Goal: Task Accomplishment & Management: Use online tool/utility

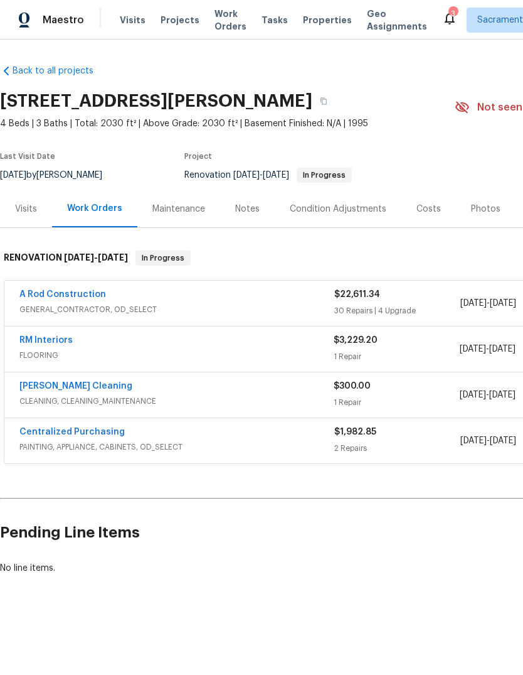
click at [47, 307] on span "GENERAL_CONTRACTOR, OD_SELECT" at bounding box center [176, 309] width 315 height 13
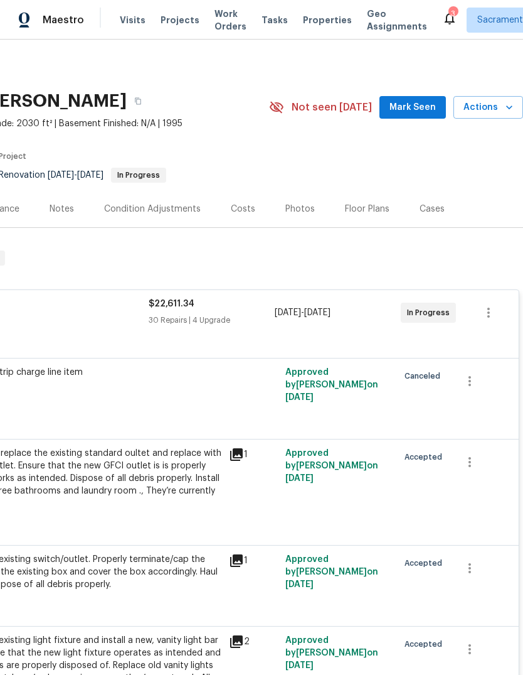
scroll to position [0, 186]
click at [245, 209] on div "Costs" at bounding box center [243, 209] width 24 height 13
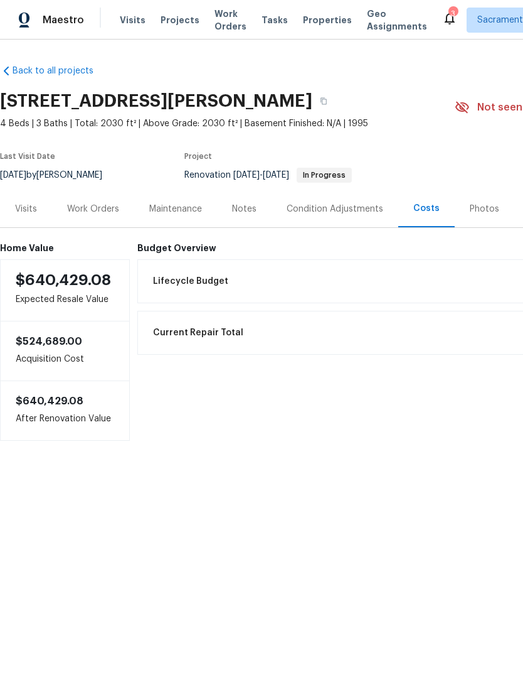
click at [84, 203] on div "Work Orders" at bounding box center [93, 209] width 52 height 13
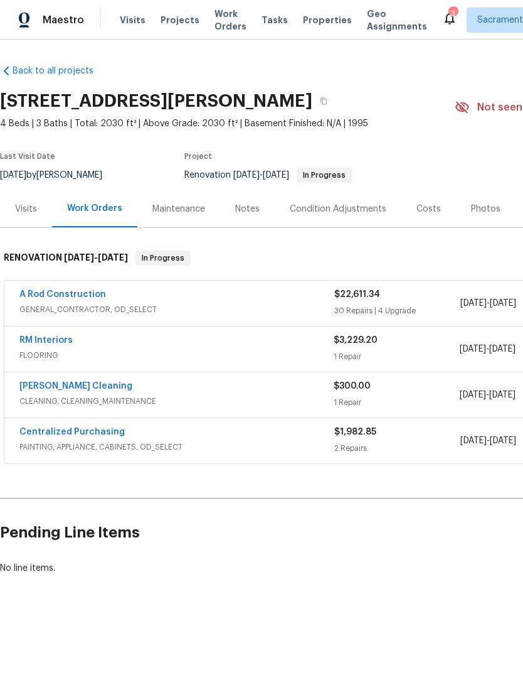
click at [48, 296] on link "A Rod Construction" at bounding box center [62, 294] width 87 height 9
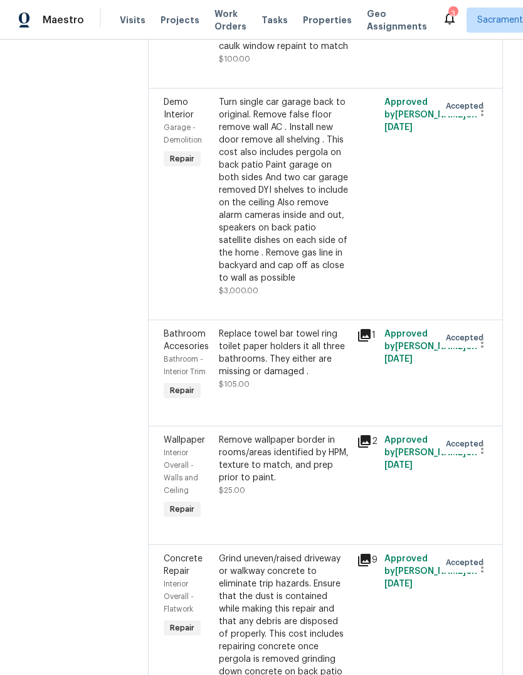
scroll to position [3875, 0]
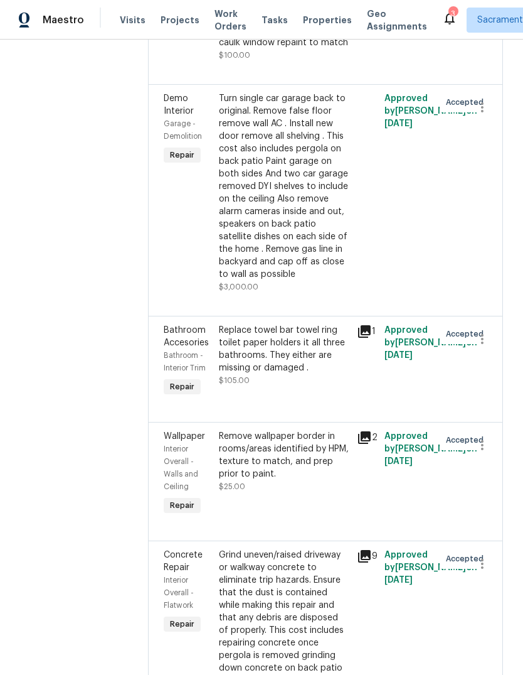
click at [302, 281] on div "Turn single car garage back to original. Remove false floor remove wall AC . In…" at bounding box center [284, 186] width 131 height 188
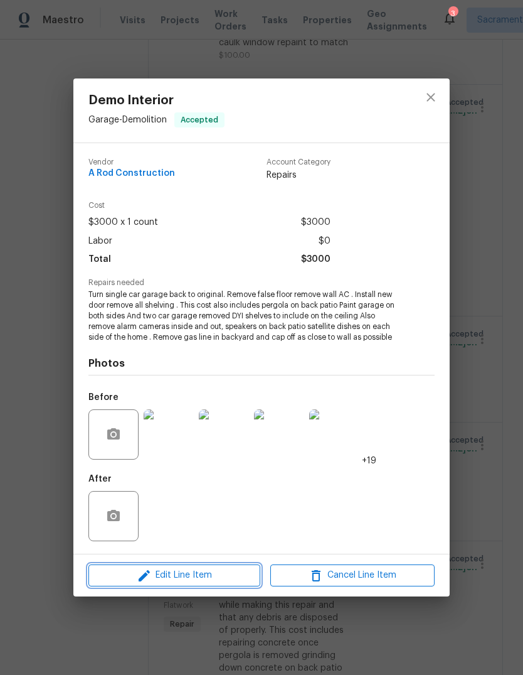
click at [207, 582] on span "Edit Line Item" at bounding box center [174, 575] width 164 height 16
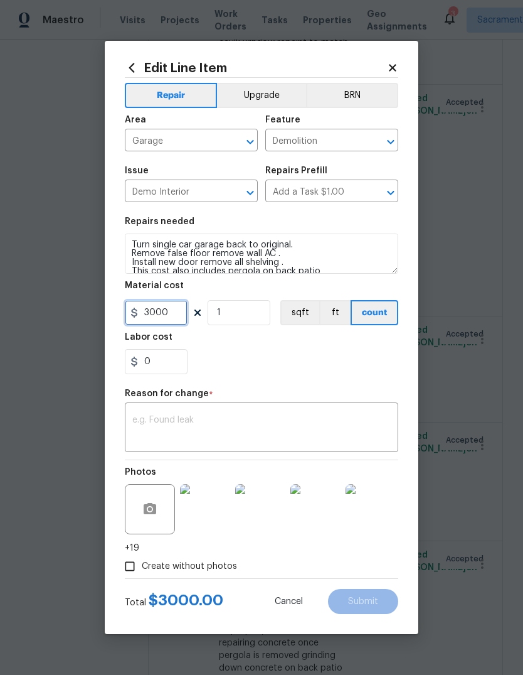
click at [174, 314] on input "3000" at bounding box center [156, 312] width 63 height 25
type input "2000"
click at [176, 414] on div "x ​" at bounding box center [262, 428] width 274 height 46
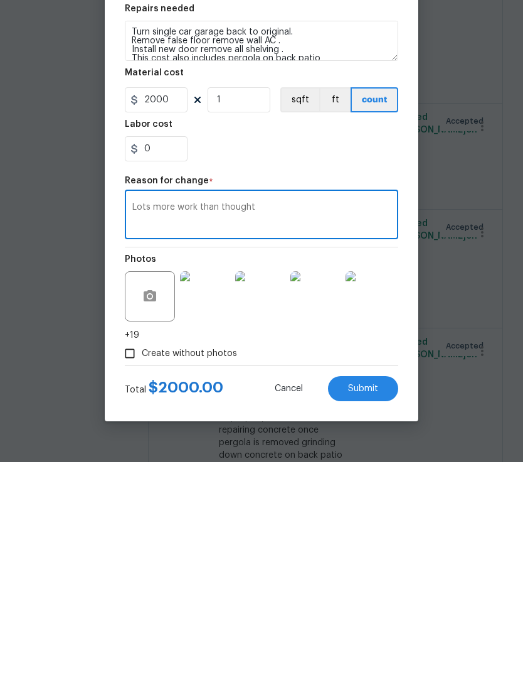
type textarea "Lots more work than thought"
click at [382, 589] on button "Submit" at bounding box center [363, 601] width 70 height 25
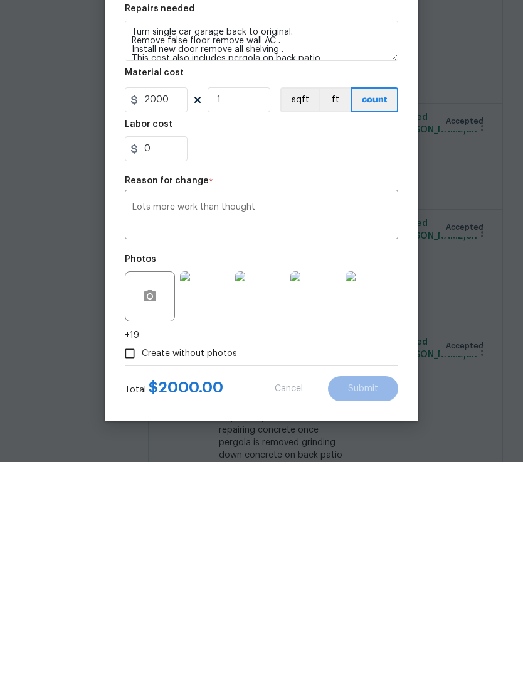
scroll to position [47, 0]
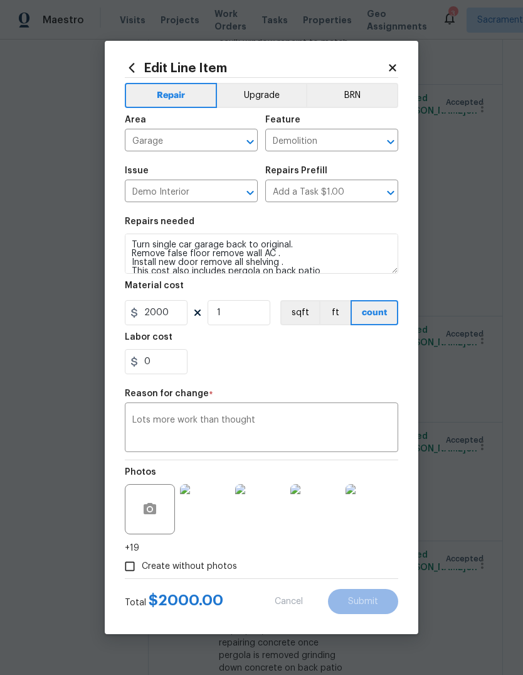
type input "3000"
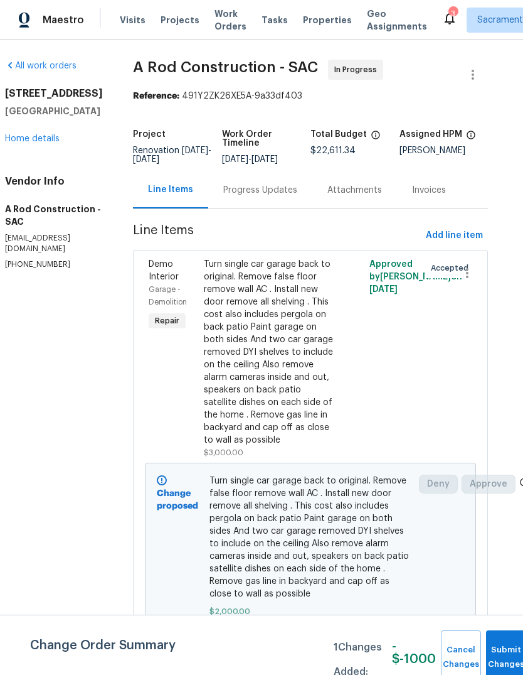
scroll to position [0, 14]
click at [498, 650] on button "Submit Changes" at bounding box center [506, 657] width 40 height 54
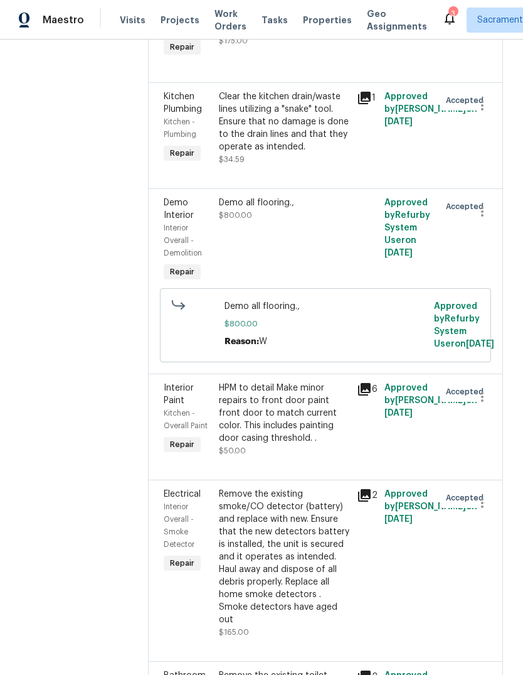
scroll to position [5360, 0]
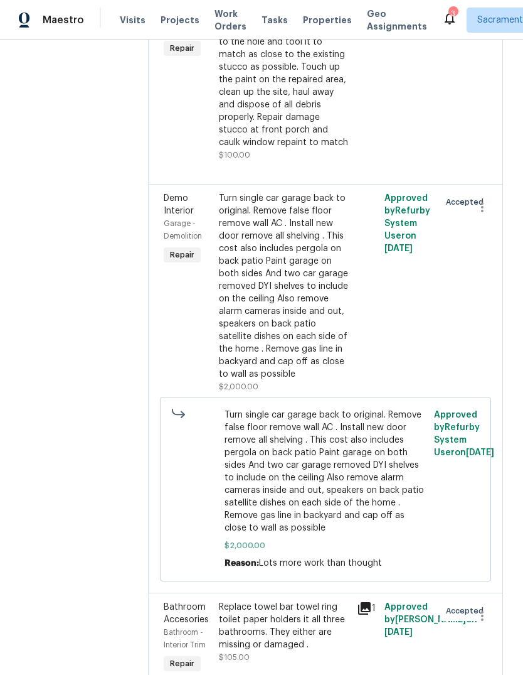
scroll to position [3861, 0]
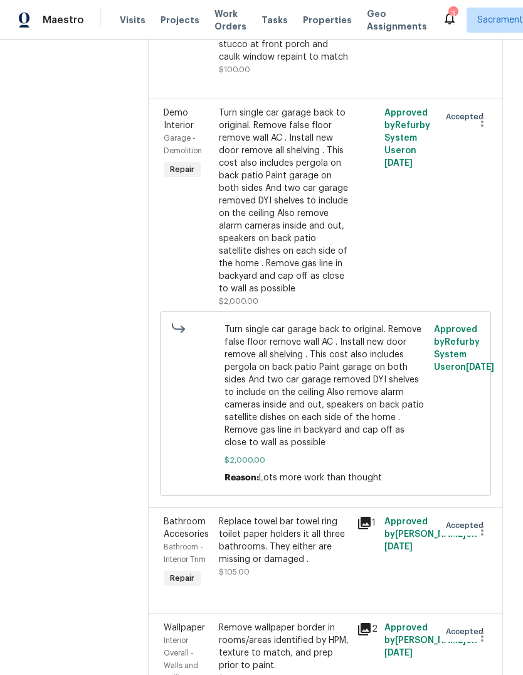
click at [292, 295] on div "Turn single car garage back to original. Remove false floor remove wall AC . In…" at bounding box center [284, 201] width 131 height 188
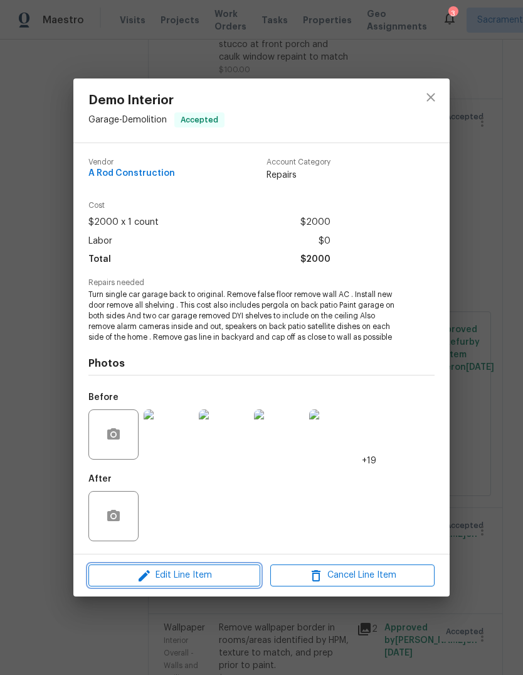
click at [212, 577] on span "Edit Line Item" at bounding box center [174, 575] width 164 height 16
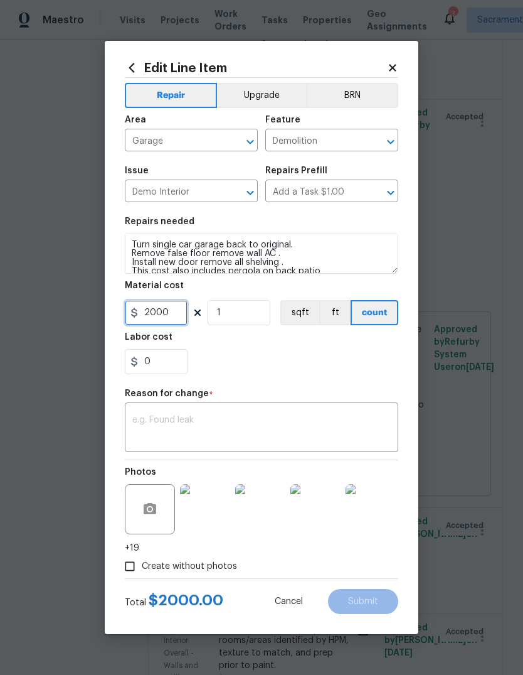
click at [178, 321] on input "2000" at bounding box center [156, 312] width 63 height 25
type input "5000"
click at [331, 345] on div "Labor cost" at bounding box center [262, 341] width 274 height 16
click at [227, 424] on textarea at bounding box center [261, 428] width 259 height 26
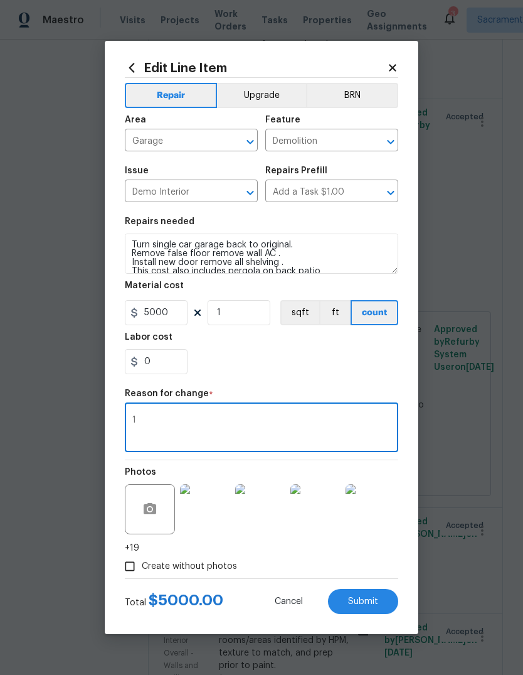
type textarea "1"
click at [350, 325] on button "ft" at bounding box center [334, 312] width 31 height 25
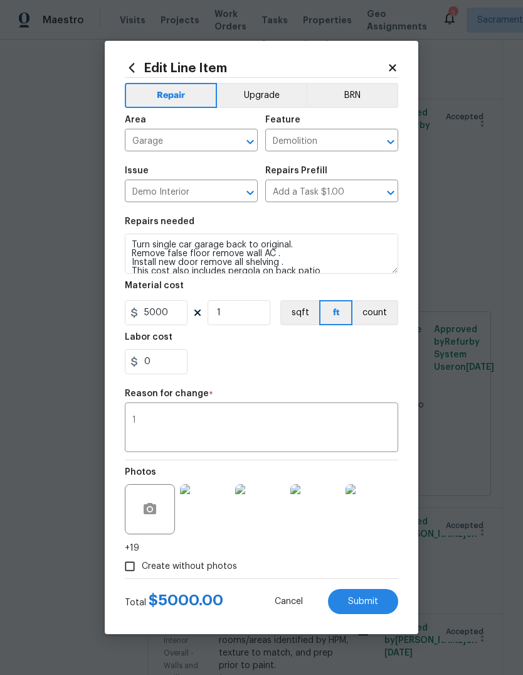
click at [373, 603] on span "Submit" at bounding box center [363, 601] width 30 height 9
type input "2000"
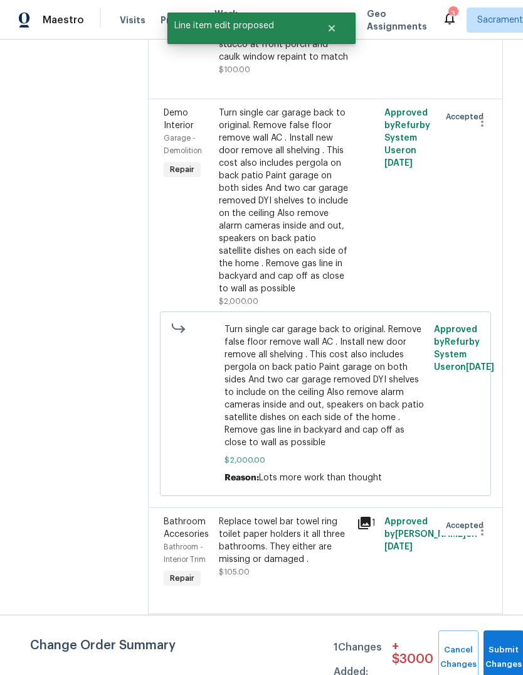
scroll to position [0, 0]
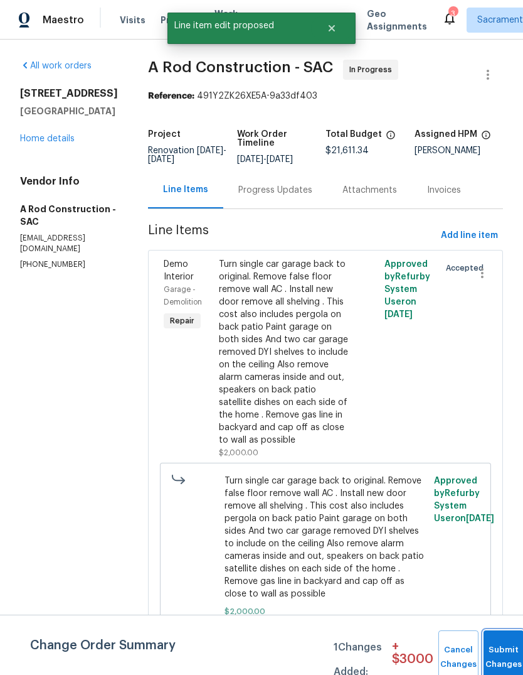
click at [497, 649] on button "Submit Changes" at bounding box center [504, 657] width 40 height 54
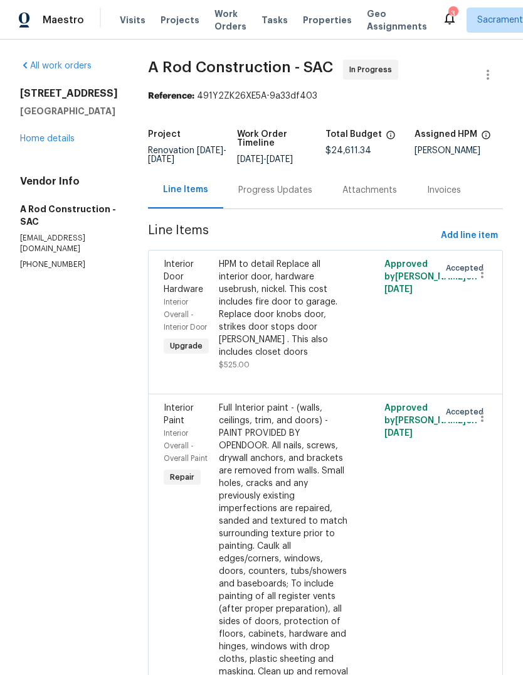
click at [449, 11] on div "3" at bounding box center [453, 14] width 9 height 13
click at [449, 9] on div "3" at bounding box center [453, 14] width 9 height 13
click at [442, 12] on icon at bounding box center [449, 18] width 15 height 15
